Goal: Information Seeking & Learning: Find specific fact

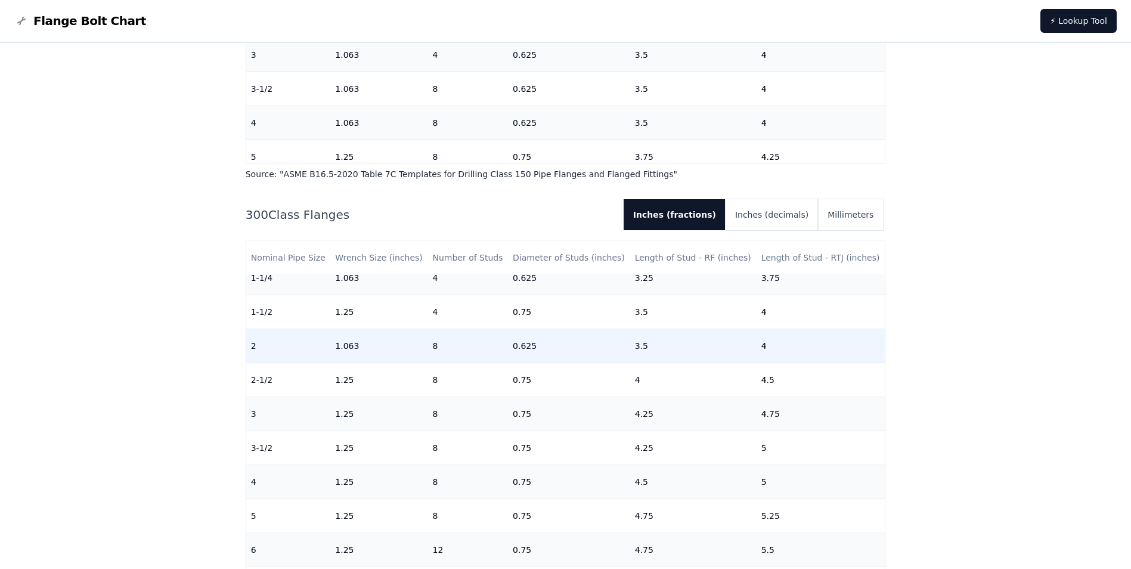
scroll to position [119, 0]
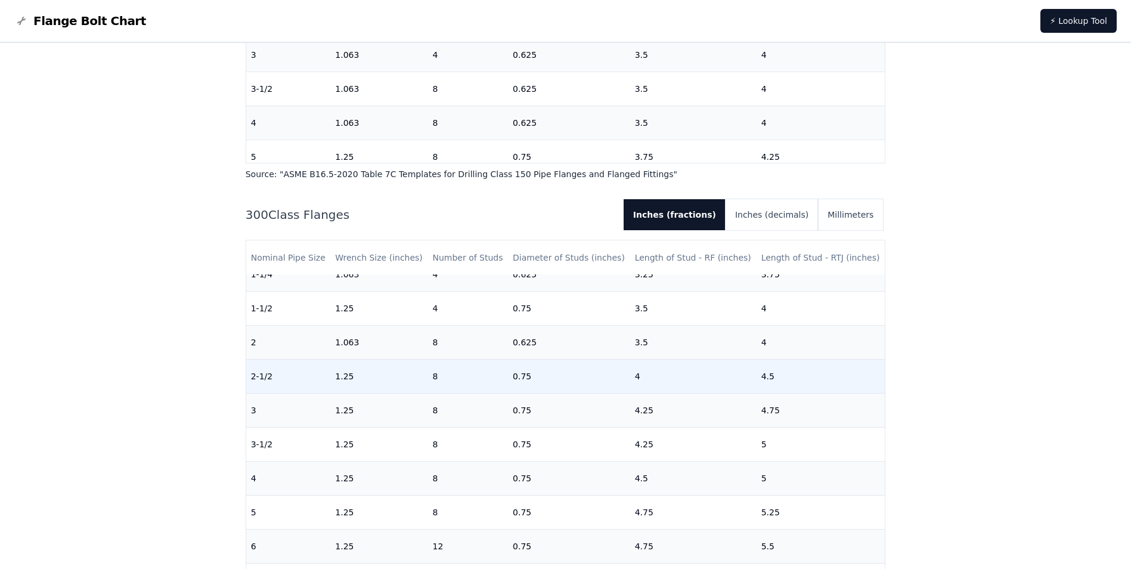
click at [508, 382] on td "0.75" at bounding box center [569, 376] width 122 height 34
drag, startPoint x: 507, startPoint y: 382, endPoint x: 494, endPoint y: 383, distance: 12.6
click at [494, 383] on td "8" at bounding box center [468, 376] width 81 height 34
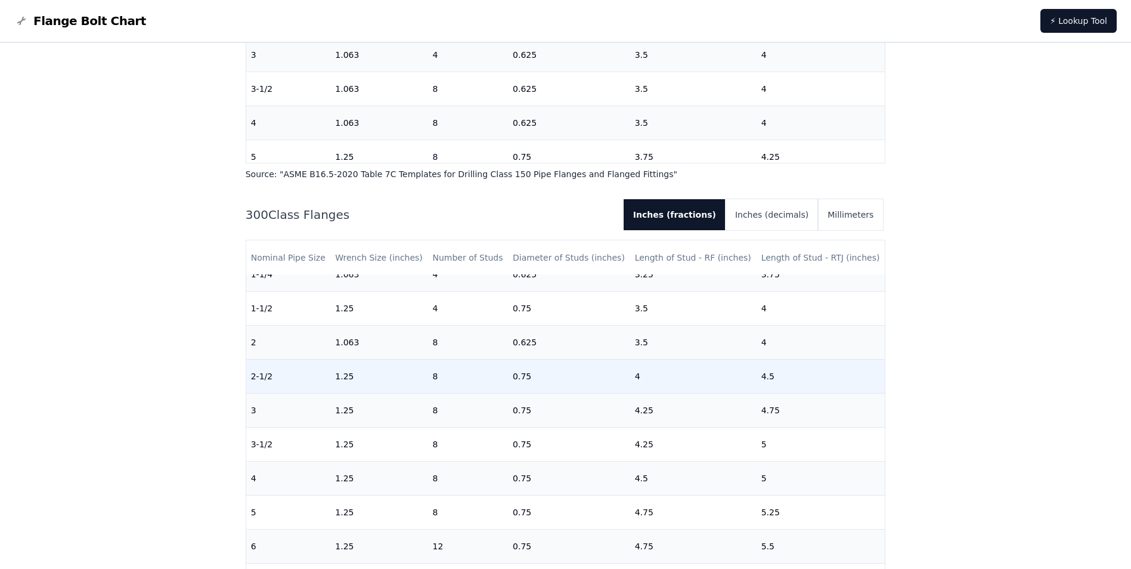
click at [432, 382] on td "8" at bounding box center [468, 376] width 81 height 34
click at [432, 381] on td "8" at bounding box center [468, 376] width 81 height 34
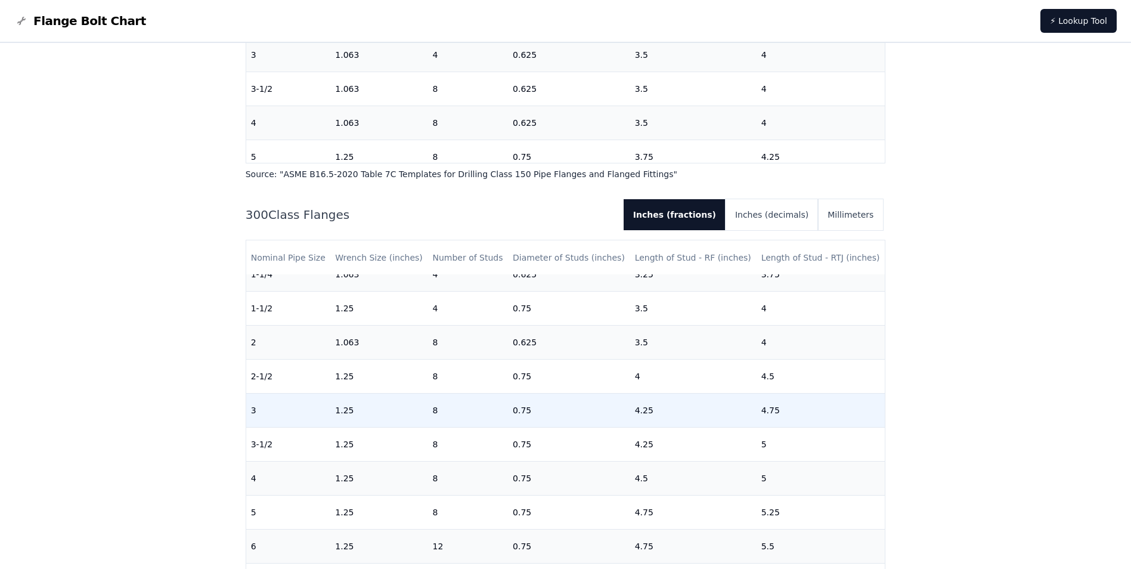
drag, startPoint x: 432, startPoint y: 381, endPoint x: 524, endPoint y: 394, distance: 93.3
click at [524, 394] on td "0.75" at bounding box center [569, 410] width 122 height 34
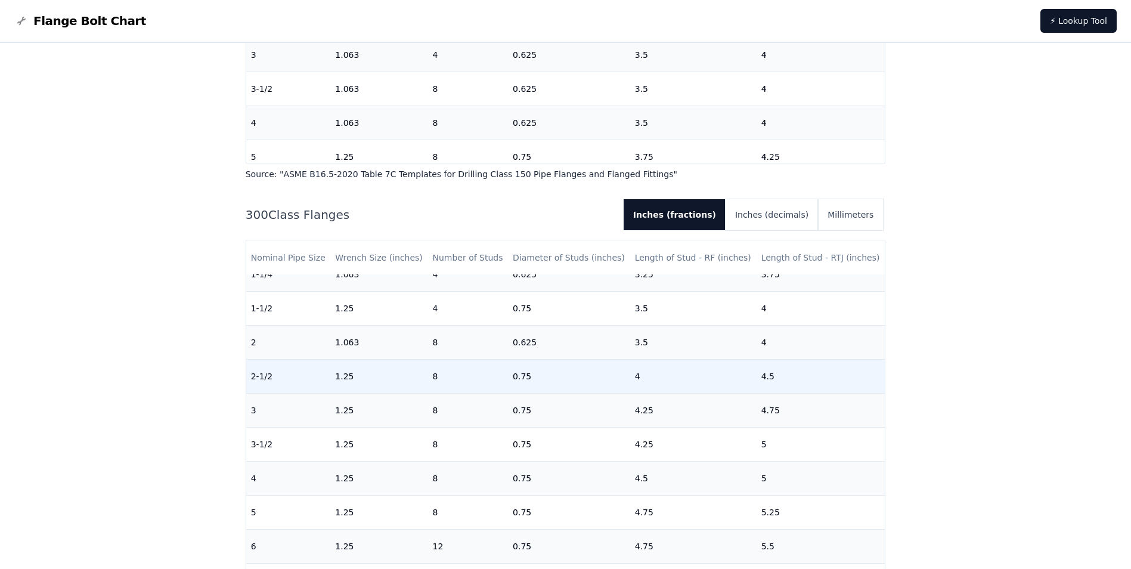
click at [513, 378] on td "0.75" at bounding box center [569, 376] width 122 height 34
drag, startPoint x: 513, startPoint y: 378, endPoint x: 598, endPoint y: 375, distance: 84.8
click at [598, 375] on td "0.75" at bounding box center [569, 376] width 122 height 34
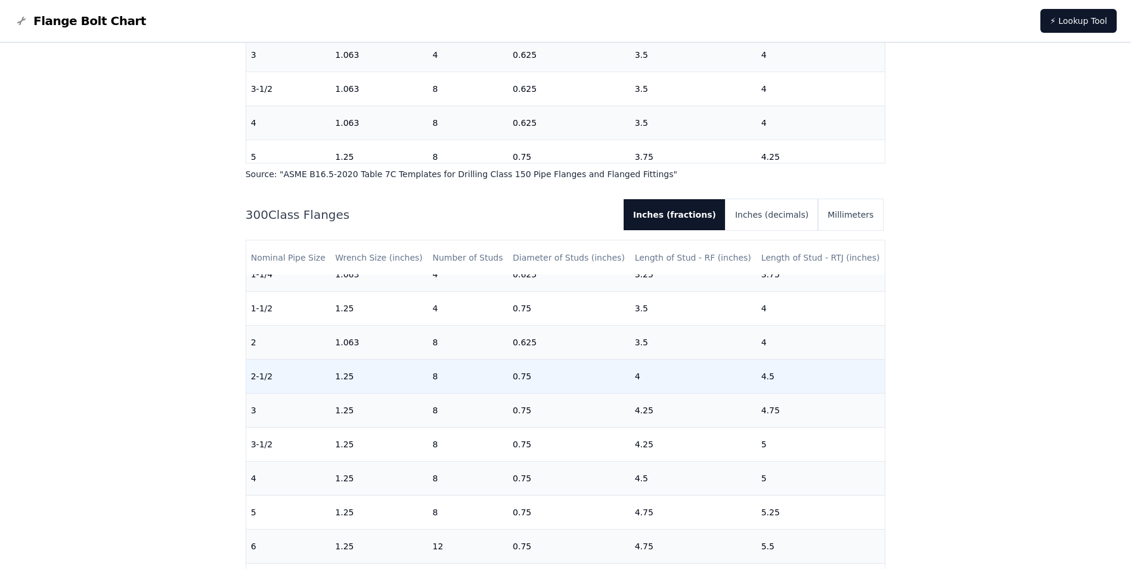
click at [630, 380] on td "4" at bounding box center [693, 376] width 126 height 34
click at [631, 379] on td "4" at bounding box center [693, 376] width 126 height 34
click at [740, 376] on td "4" at bounding box center [693, 376] width 126 height 34
click at [761, 377] on td "4.5" at bounding box center [821, 376] width 129 height 34
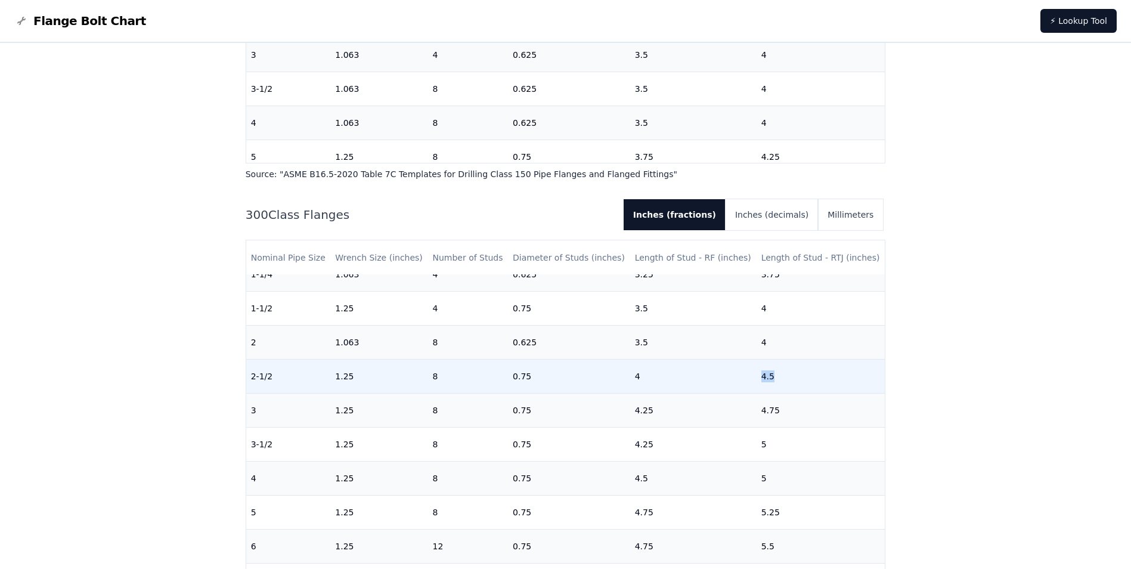
click at [761, 377] on td "4.5" at bounding box center [821, 376] width 129 height 34
drag, startPoint x: 761, startPoint y: 377, endPoint x: 718, endPoint y: 377, distance: 42.9
click at [718, 377] on td "4" at bounding box center [693, 376] width 126 height 34
click at [347, 375] on td "1.25" at bounding box center [378, 376] width 97 height 34
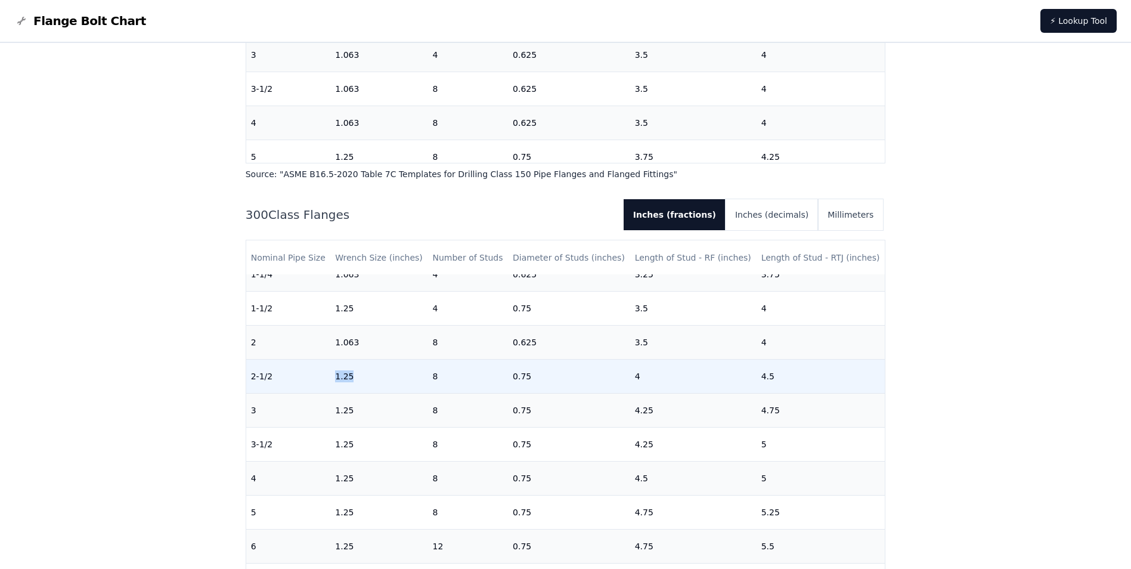
click at [347, 375] on td "1.25" at bounding box center [378, 376] width 97 height 34
drag, startPoint x: 347, startPoint y: 375, endPoint x: 515, endPoint y: 376, distance: 168.2
click at [511, 375] on td "0.75" at bounding box center [569, 376] width 122 height 34
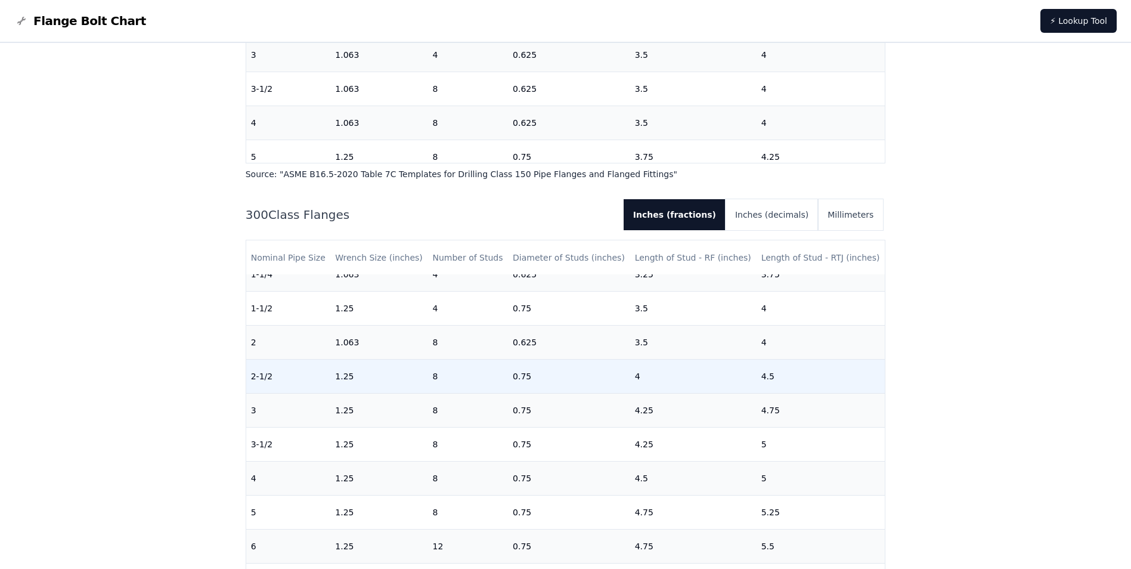
click at [523, 379] on td "0.75" at bounding box center [569, 376] width 122 height 34
drag, startPoint x: 523, startPoint y: 379, endPoint x: 719, endPoint y: 370, distance: 196.4
click at [719, 370] on td "4" at bounding box center [693, 376] width 126 height 34
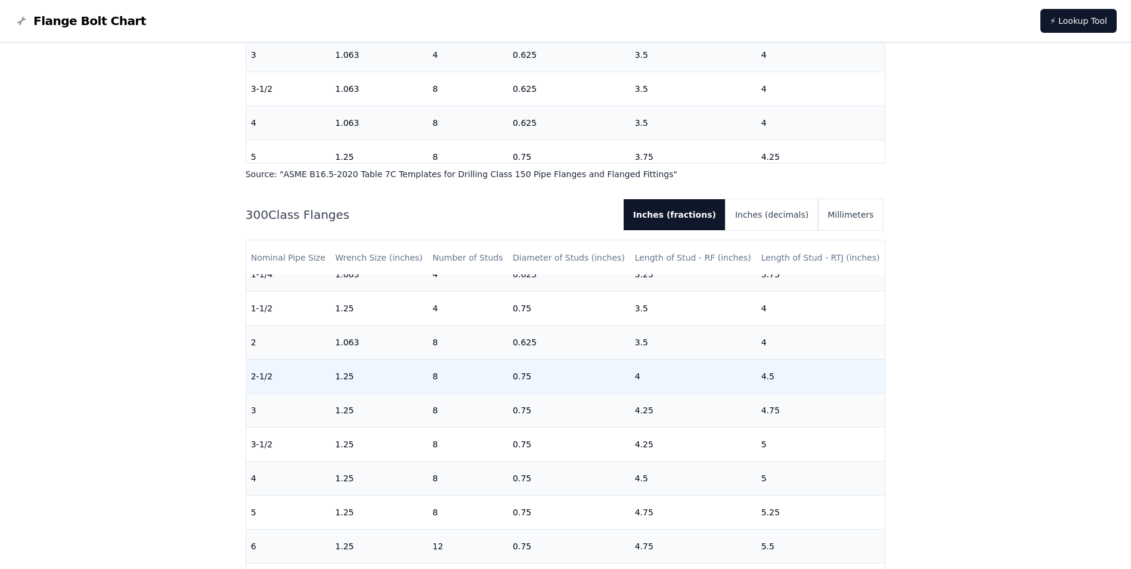
click at [764, 372] on td "4.5" at bounding box center [821, 376] width 129 height 34
drag, startPoint x: 764, startPoint y: 372, endPoint x: 773, endPoint y: 378, distance: 11.3
click at [773, 378] on td "4.5" at bounding box center [821, 376] width 129 height 34
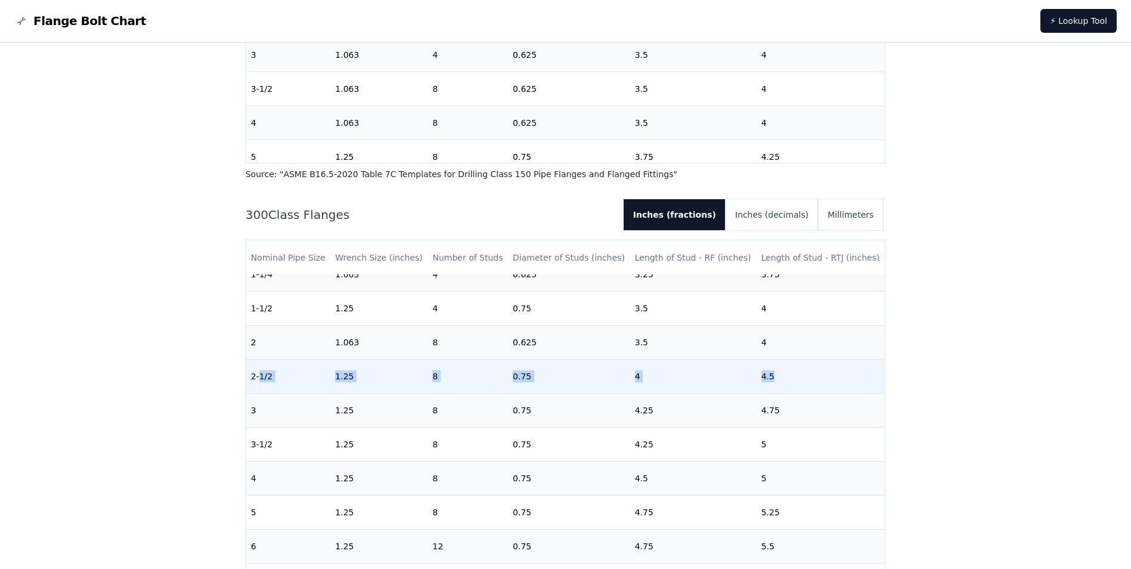
drag, startPoint x: 775, startPoint y: 378, endPoint x: 258, endPoint y: 374, distance: 517.1
click at [258, 374] on tr "2-1/2 1.25 8 0.75 4 4.5" at bounding box center [565, 376] width 639 height 34
click at [666, 391] on td "4" at bounding box center [693, 376] width 126 height 34
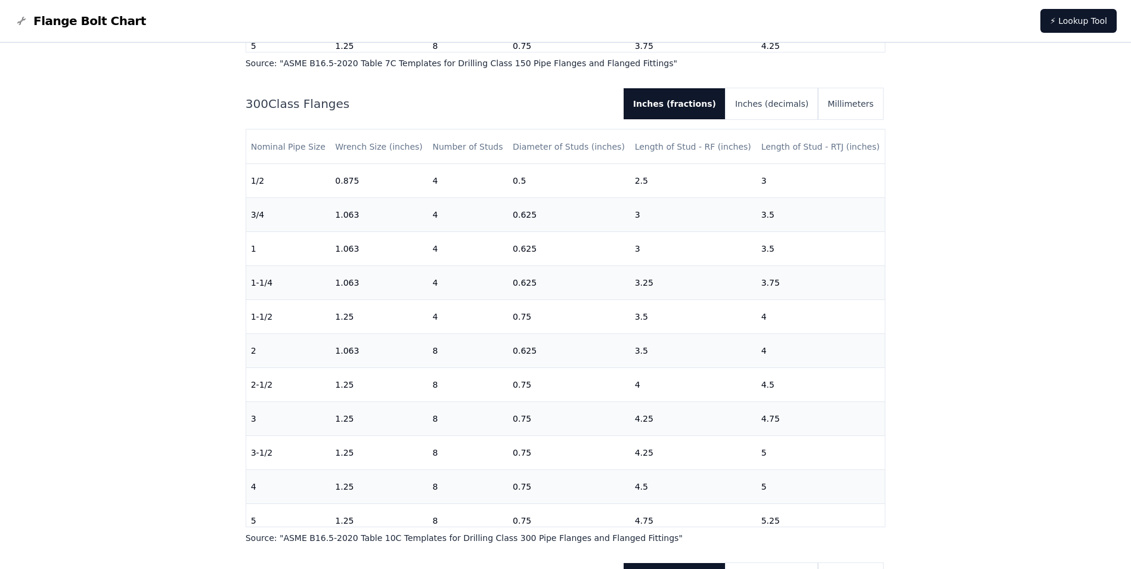
scroll to position [656, 0]
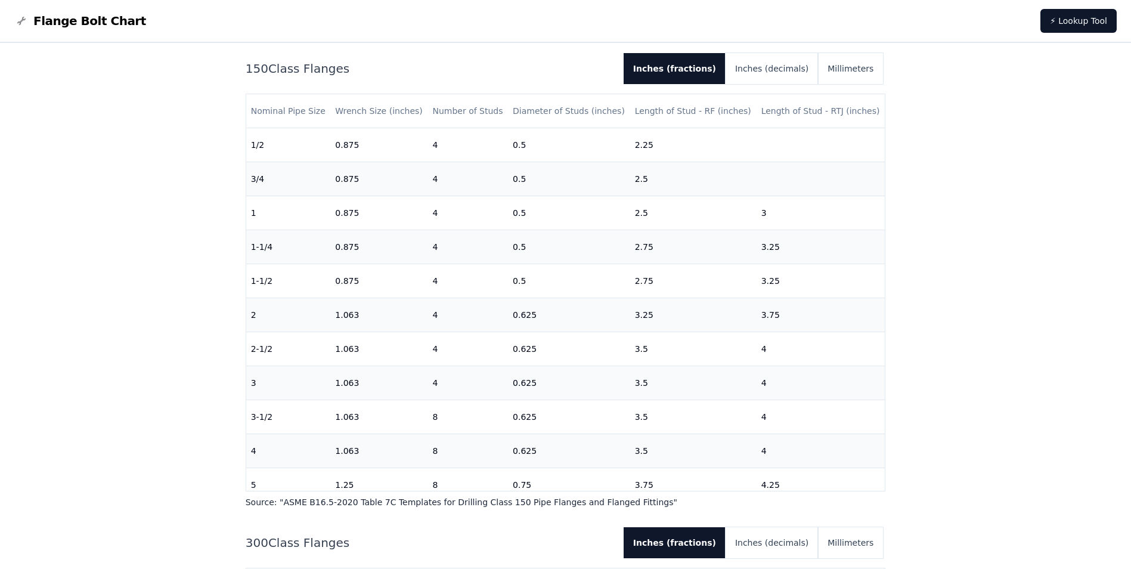
scroll to position [358, 0]
